Goal: Information Seeking & Learning: Learn about a topic

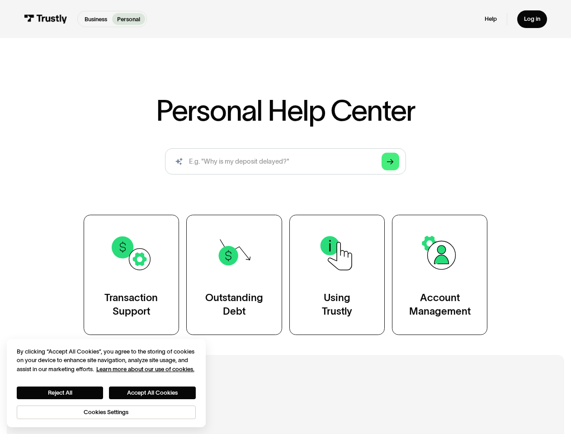
click at [285, 217] on div "Transaction Support Outstanding Debt Using Trustly Account Management" at bounding box center [286, 275] width 404 height 120
click at [391, 162] on icon "Arrow Right" at bounding box center [390, 161] width 7 height 7
click at [60, 393] on button "Reject All" at bounding box center [60, 392] width 87 height 13
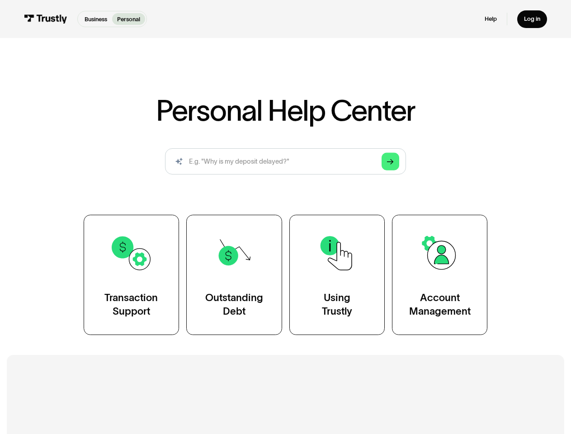
click at [153, 393] on button "Accept All Cookies" at bounding box center [152, 392] width 87 height 13
click at [107, 410] on h2 "Additional Resources" at bounding box center [285, 401] width 481 height 18
